Goal: Task Accomplishment & Management: Manage account settings

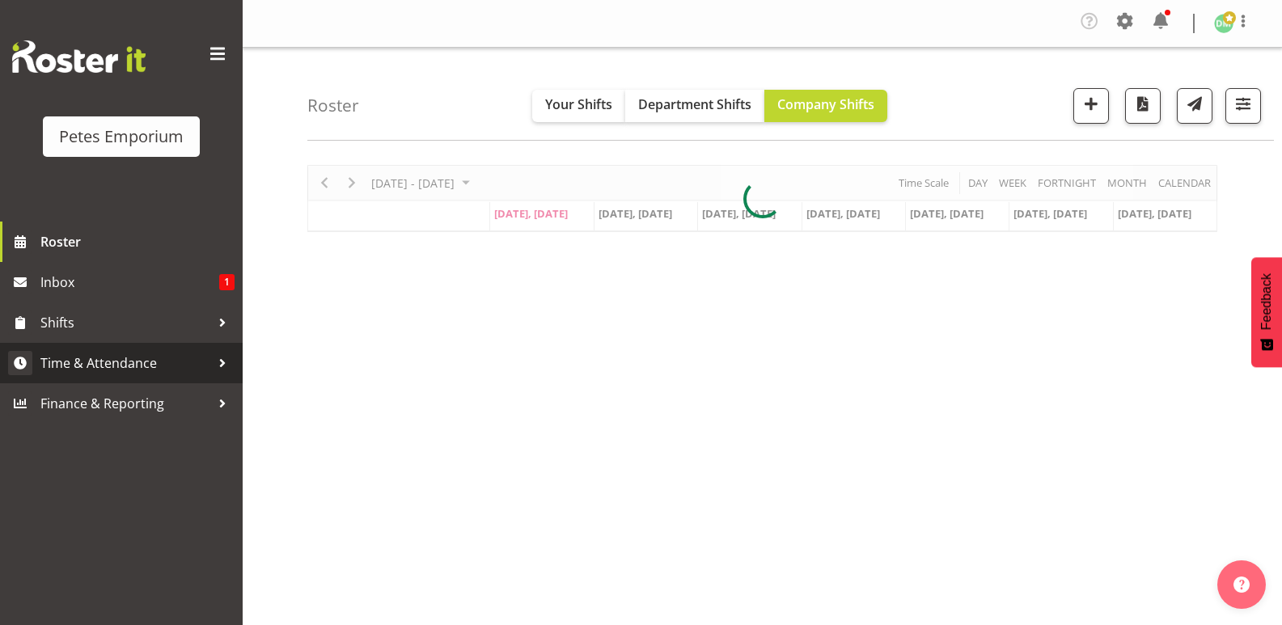
click at [138, 364] on span "Time & Attendance" at bounding box center [125, 363] width 170 height 24
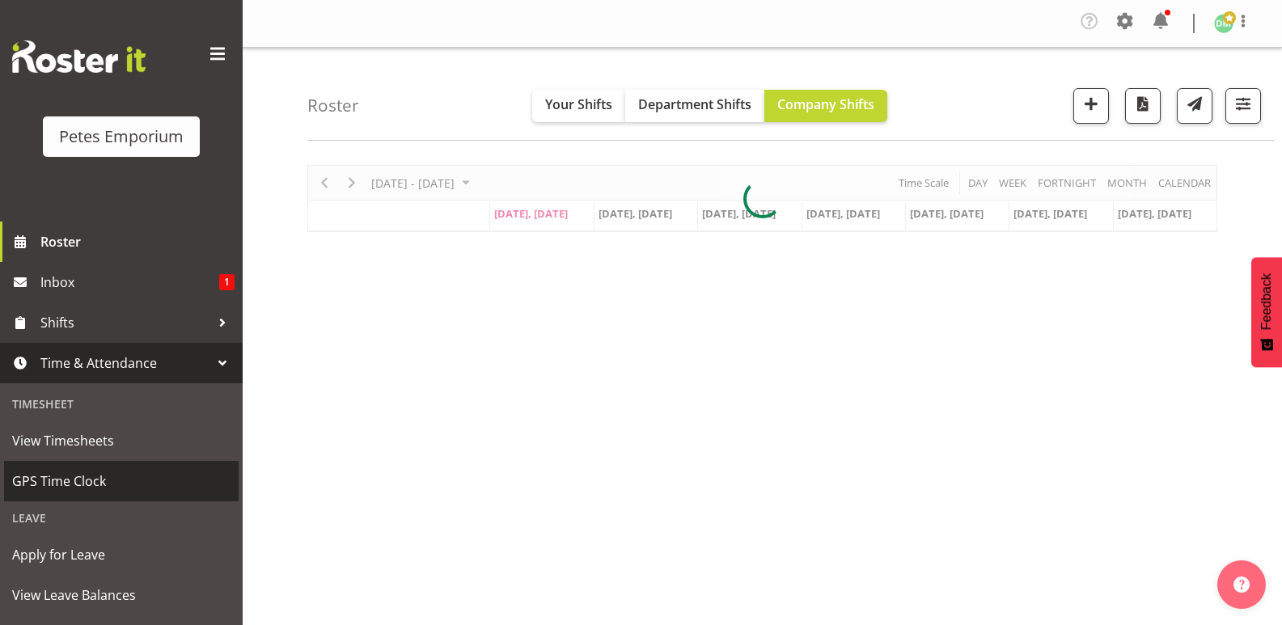
click at [95, 478] on span "GPS Time Clock" at bounding box center [121, 481] width 218 height 24
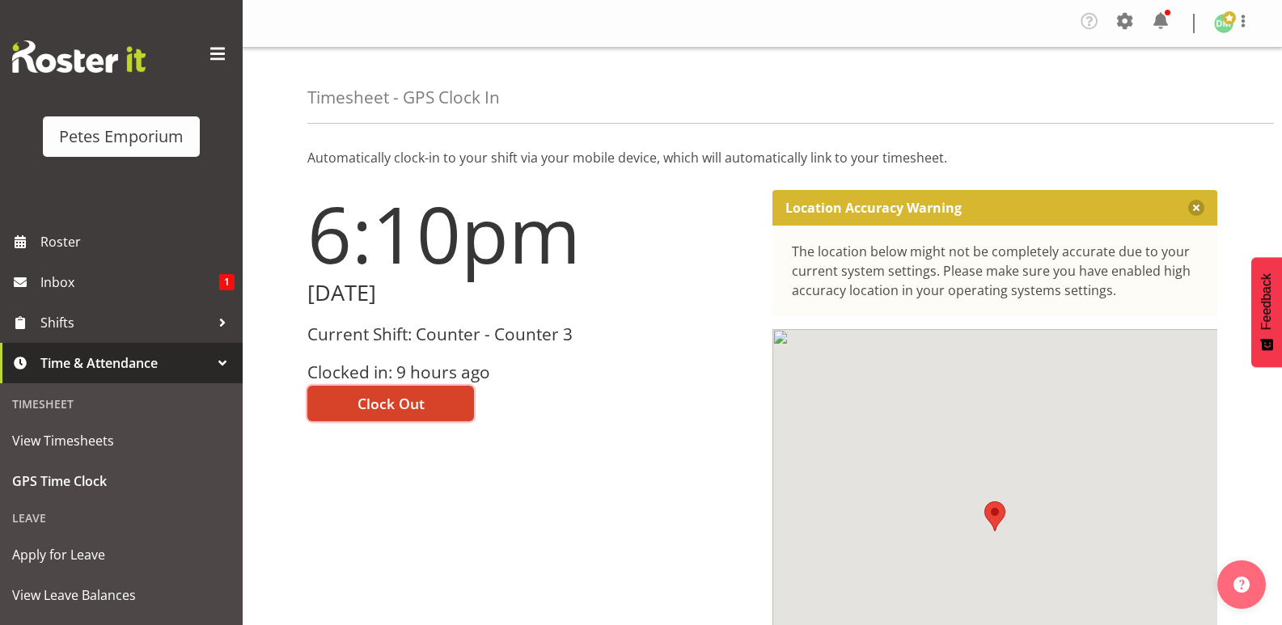
click at [417, 396] on span "Clock Out" at bounding box center [390, 403] width 67 height 21
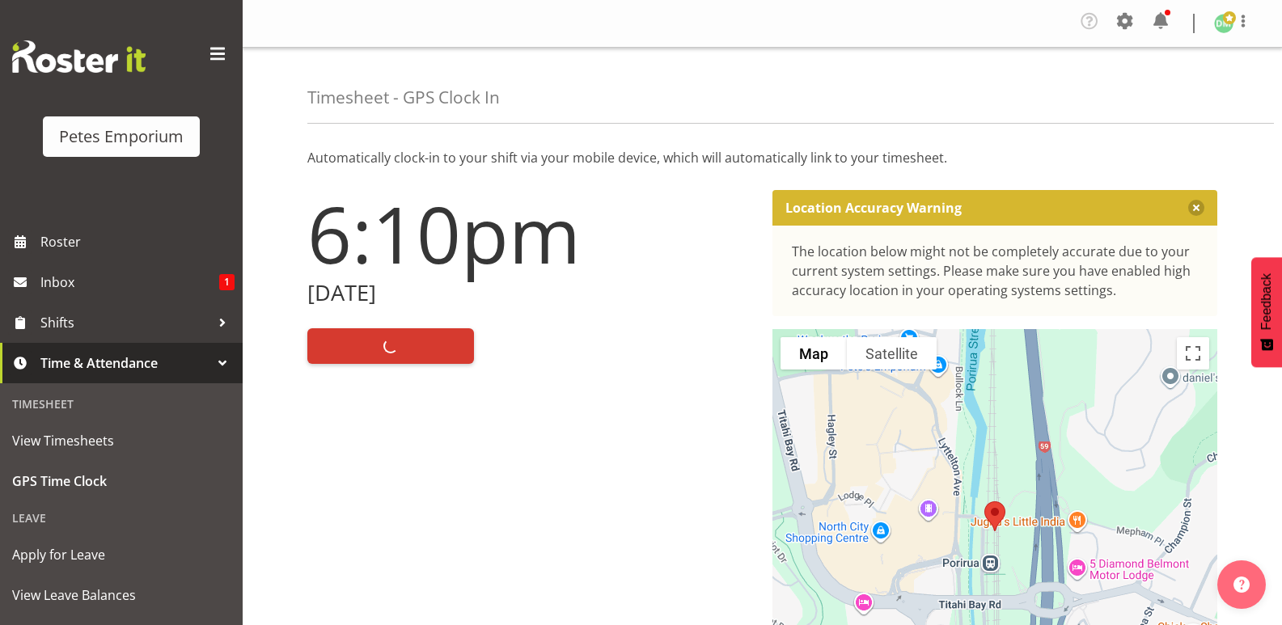
click at [1231, 19] on span at bounding box center [1229, 17] width 13 height 13
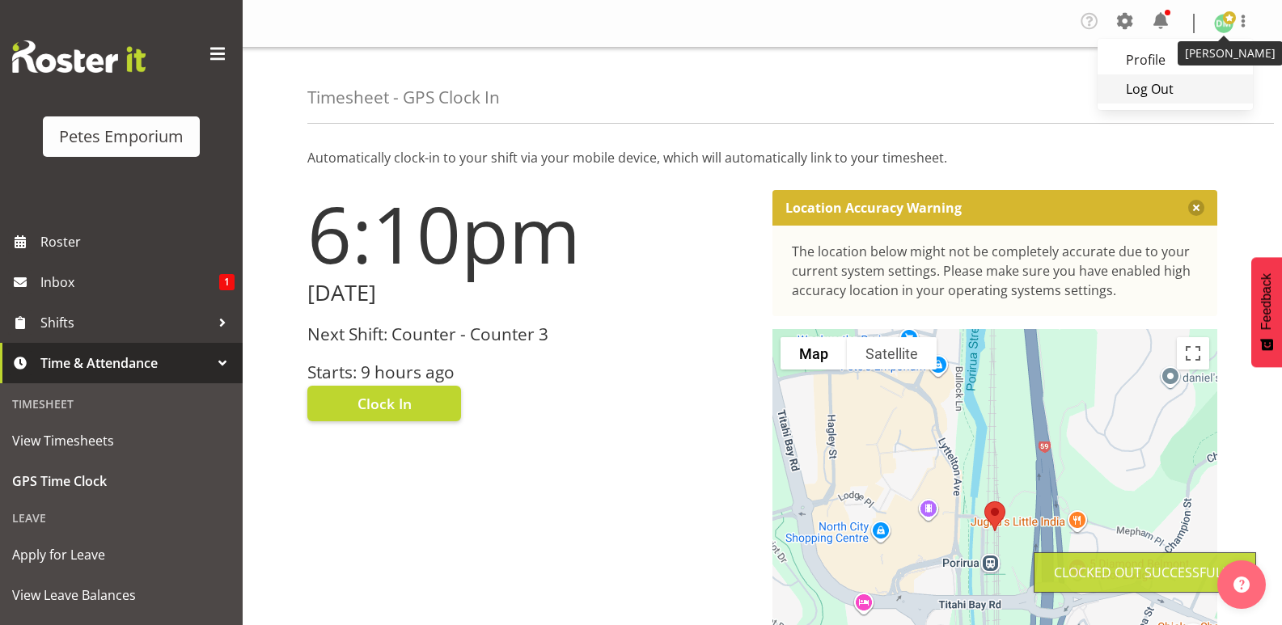
click at [1162, 91] on link "Log Out" at bounding box center [1174, 88] width 155 height 29
